Goal: Task Accomplishment & Management: Manage account settings

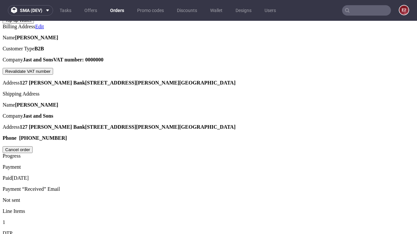
scroll to position [148, 0]
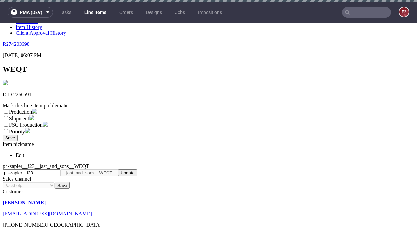
scroll to position [2, 0]
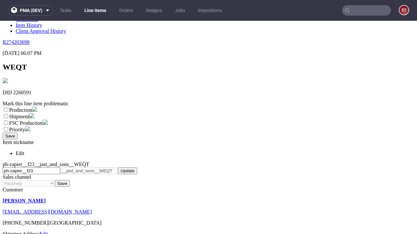
select select "dtp_ca_needed"
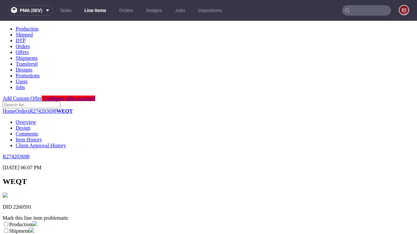
scroll to position [0, 0]
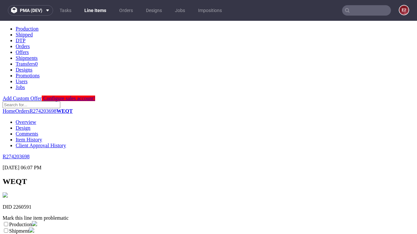
checkbox input "true"
